Goal: Task Accomplishment & Management: Use online tool/utility

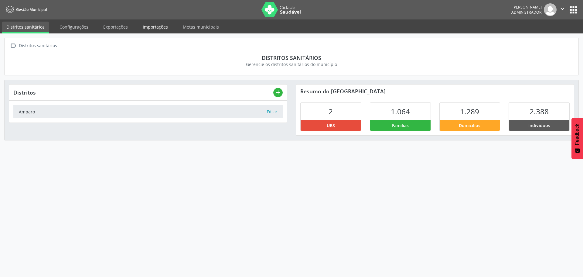
click at [145, 28] on link "Importações" at bounding box center [155, 27] width 34 height 11
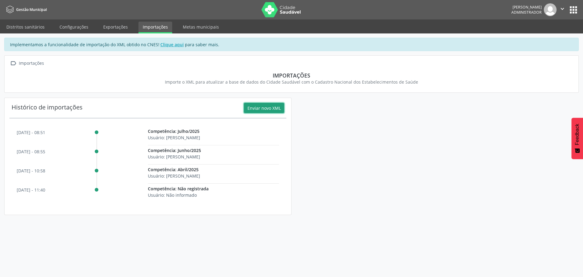
click at [264, 107] on button "Enviar novo XML" at bounding box center [264, 108] width 40 height 10
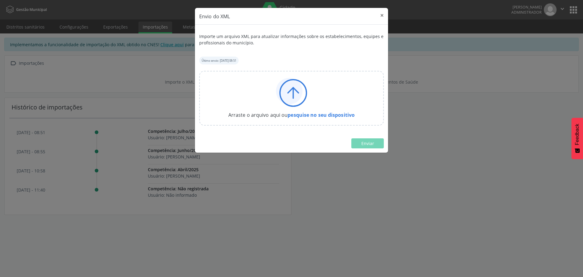
click at [293, 95] on icon at bounding box center [293, 92] width 0 height 11
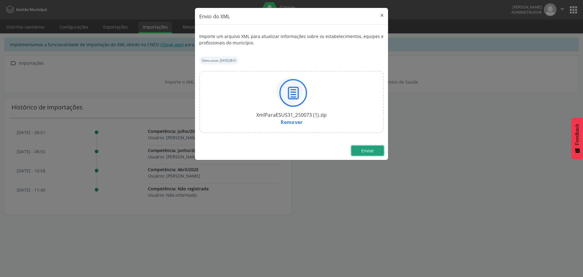
click at [362, 152] on span "Enviar" at bounding box center [367, 151] width 13 height 6
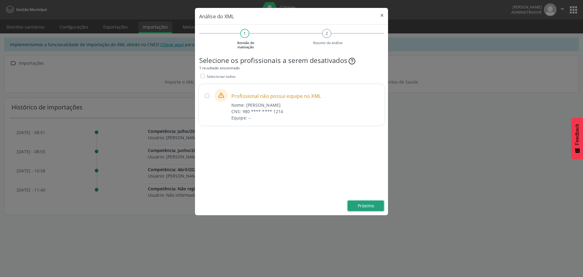
click at [355, 206] on button "Próximo" at bounding box center [366, 205] width 36 height 10
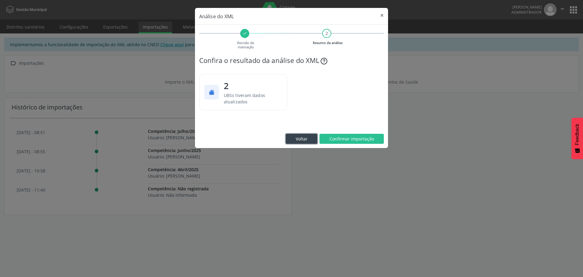
click at [299, 137] on span "Voltar" at bounding box center [302, 139] width 12 height 6
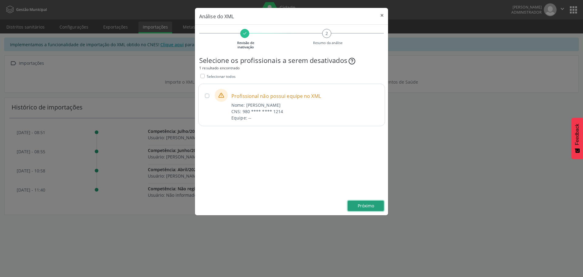
click at [362, 208] on span "Próximo" at bounding box center [366, 206] width 16 height 6
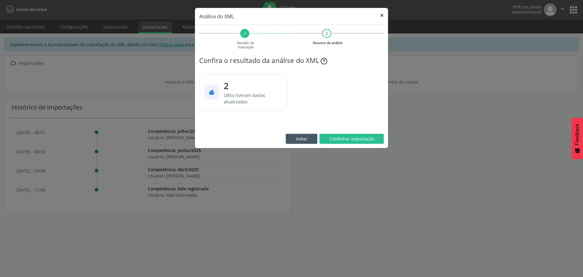
click at [381, 14] on button "×" at bounding box center [382, 15] width 12 height 15
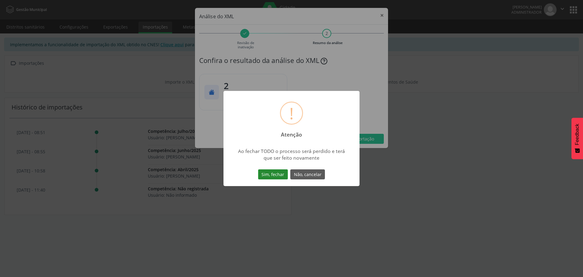
click at [271, 174] on button "Sim, fechar" at bounding box center [273, 174] width 30 height 10
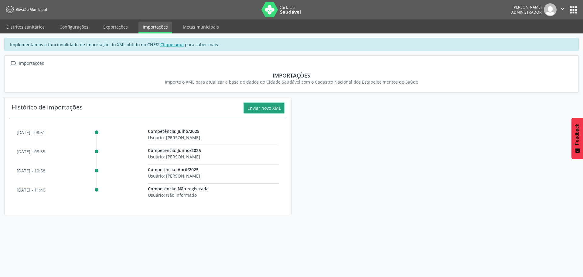
click at [256, 108] on button "Enviar novo XML" at bounding box center [264, 108] width 40 height 10
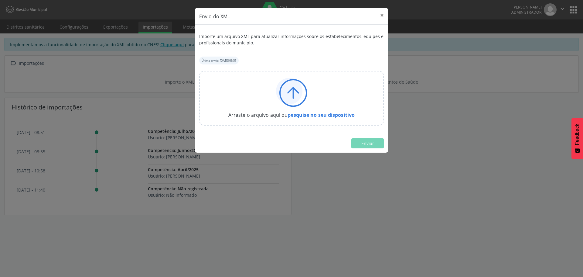
click at [293, 99] on icon at bounding box center [289, 91] width 26 height 26
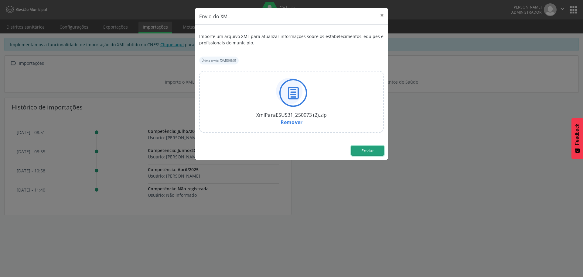
click at [366, 148] on span "Enviar" at bounding box center [367, 151] width 13 height 6
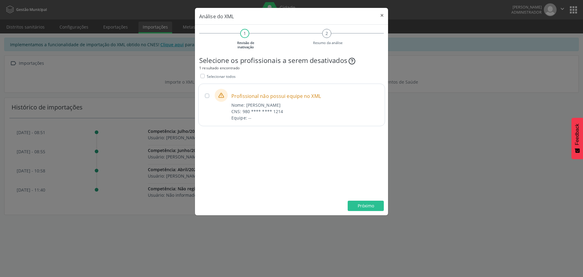
click at [206, 97] on label at bounding box center [207, 96] width 4 height 4
click at [377, 117] on span "Não" at bounding box center [375, 117] width 9 height 6
click at [367, 206] on span "Próximo" at bounding box center [366, 206] width 16 height 6
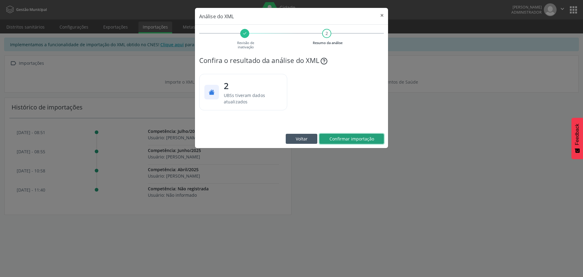
click at [358, 137] on span "Confirmar importação" at bounding box center [352, 139] width 45 height 6
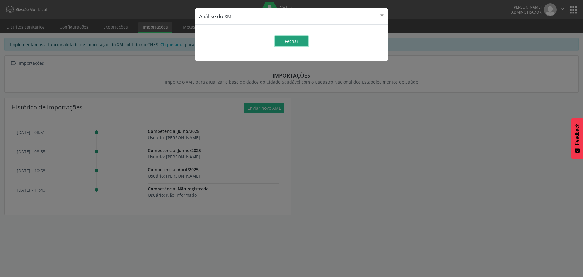
click at [292, 43] on span "Fechar" at bounding box center [292, 41] width 14 height 6
